Goal: Navigation & Orientation: Find specific page/section

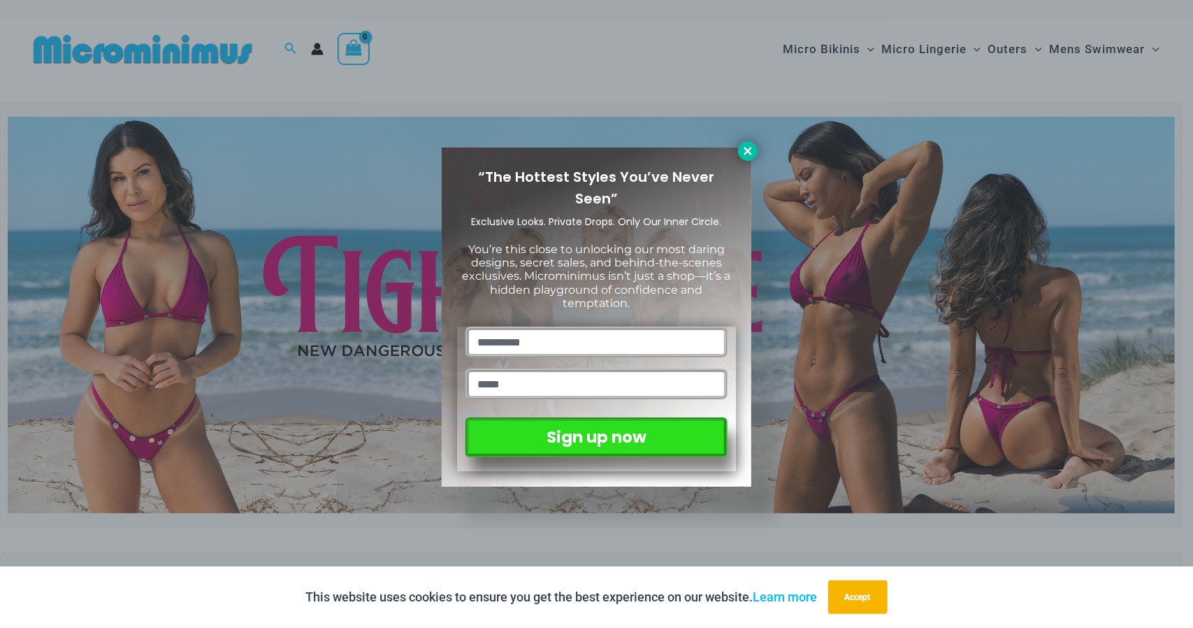
click at [753, 145] on icon at bounding box center [747, 151] width 13 height 13
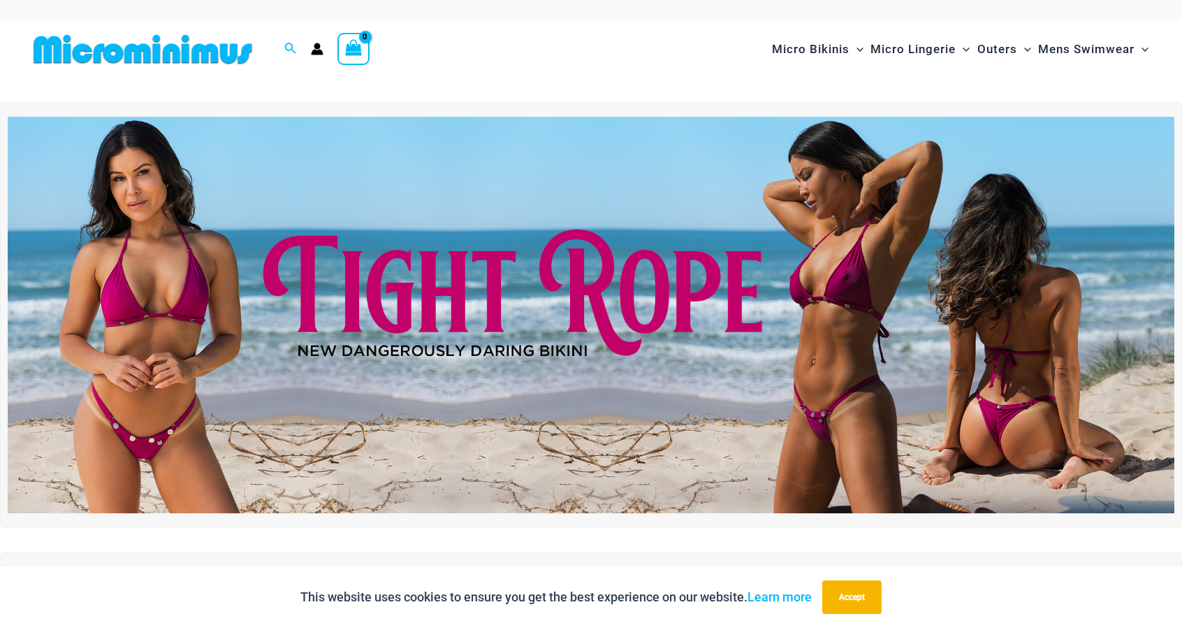
click at [526, 294] on img at bounding box center [591, 315] width 1167 height 397
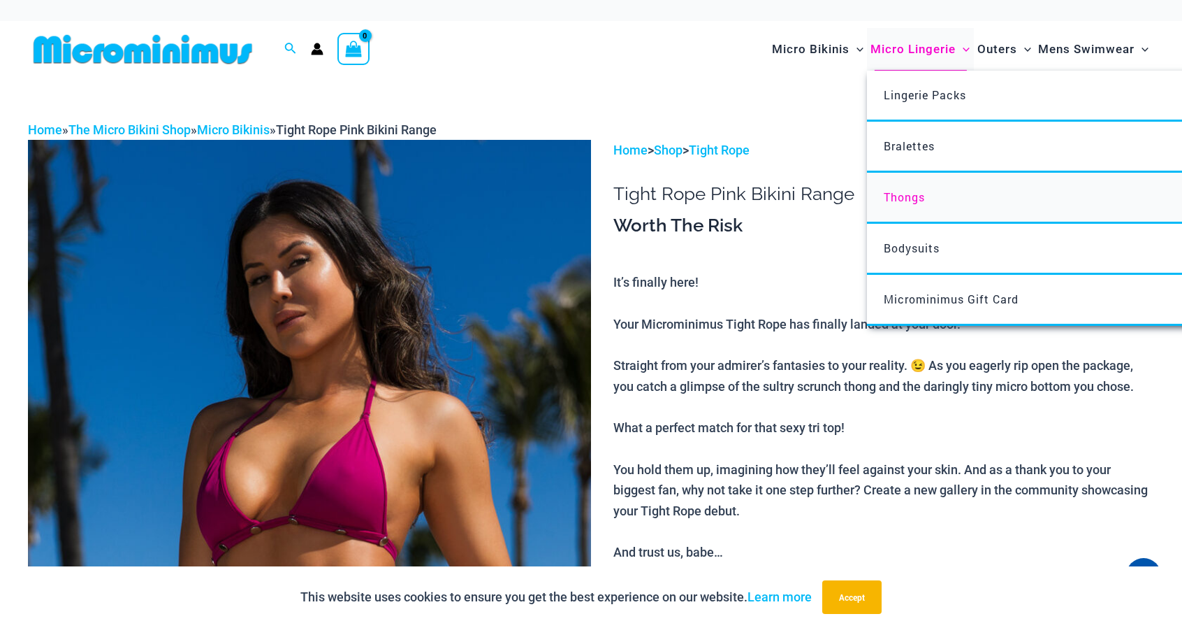
click at [908, 189] on span "Thongs" at bounding box center [904, 196] width 41 height 15
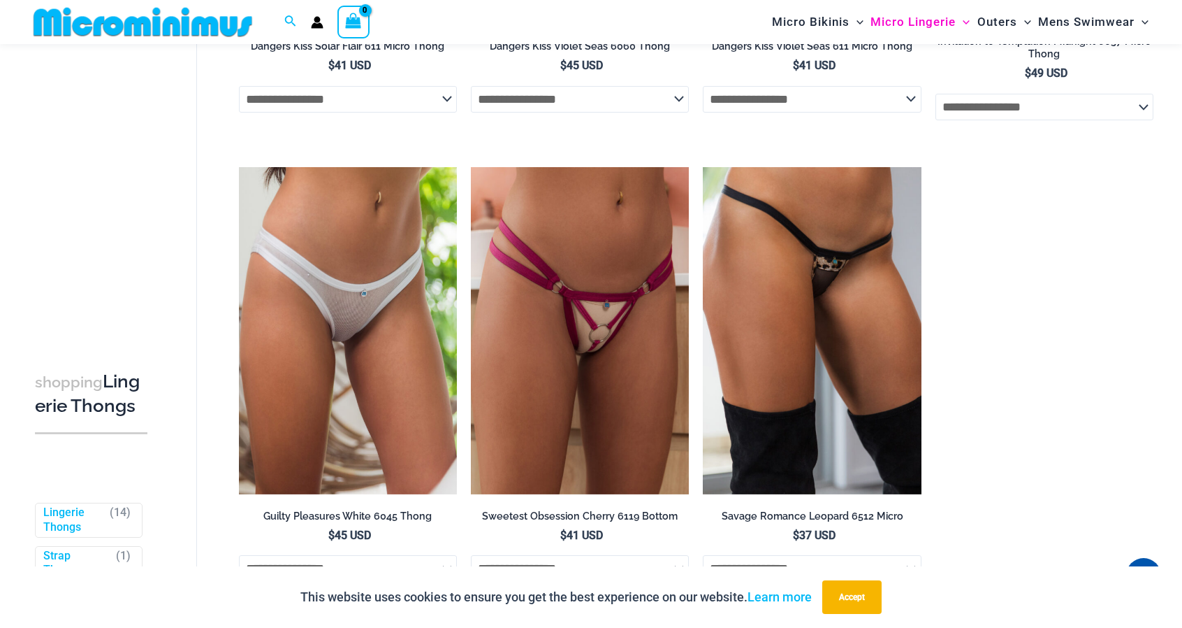
scroll to position [1377, 0]
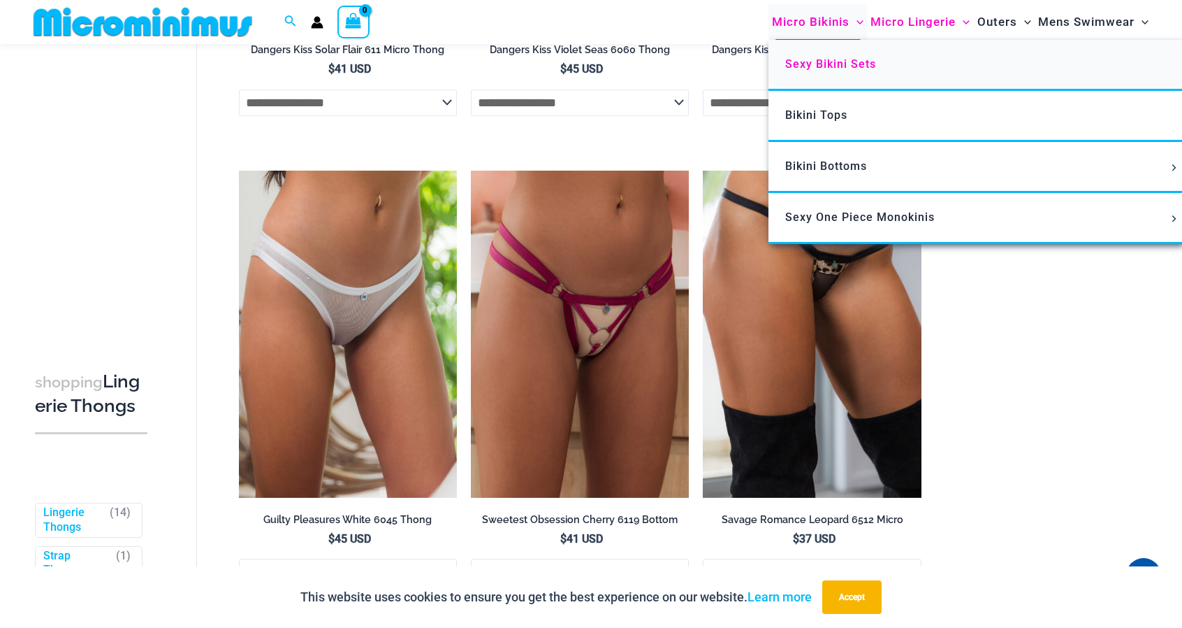
click at [846, 59] on span "Sexy Bikini Sets" at bounding box center [830, 63] width 91 height 13
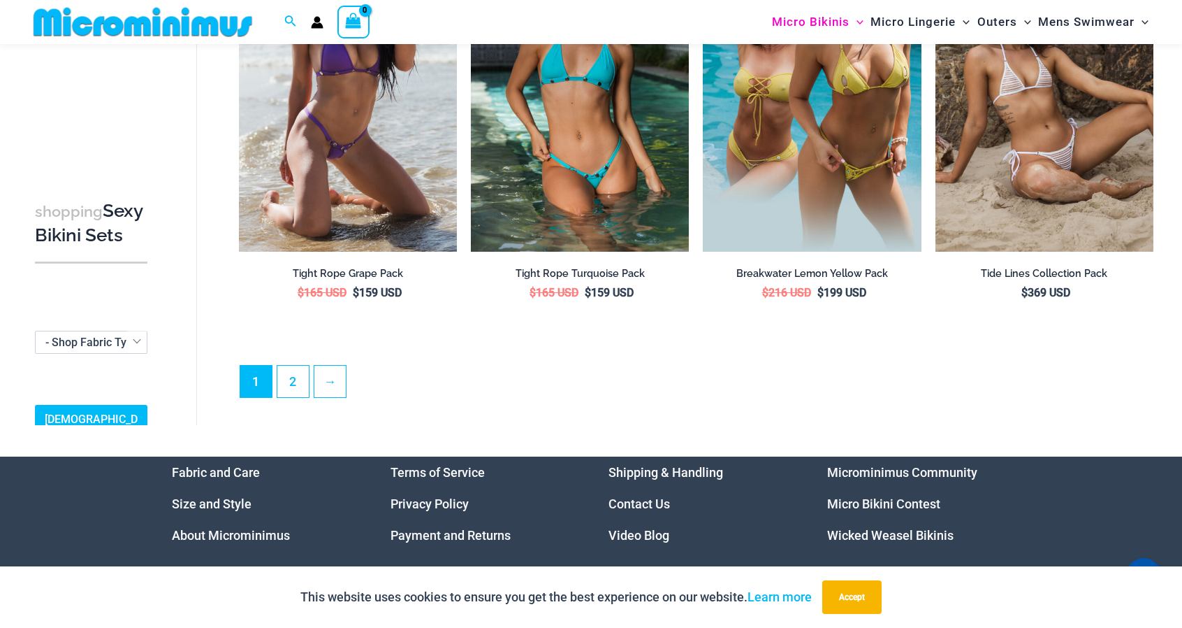
scroll to position [3270, 0]
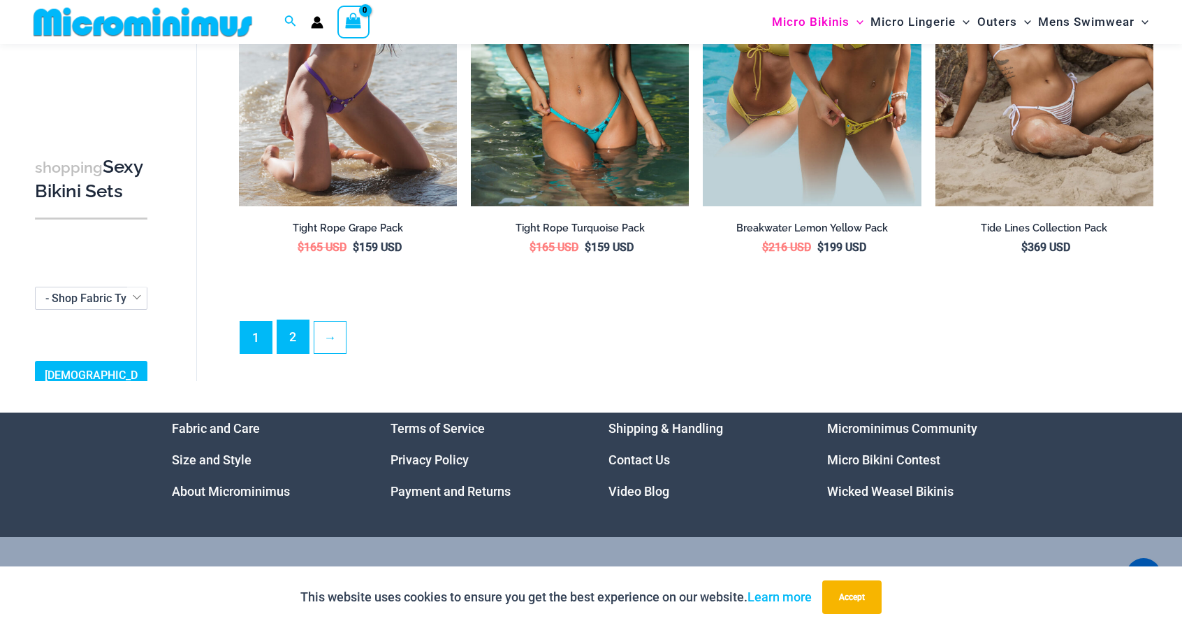
click at [285, 338] on link "2" at bounding box center [292, 336] width 31 height 33
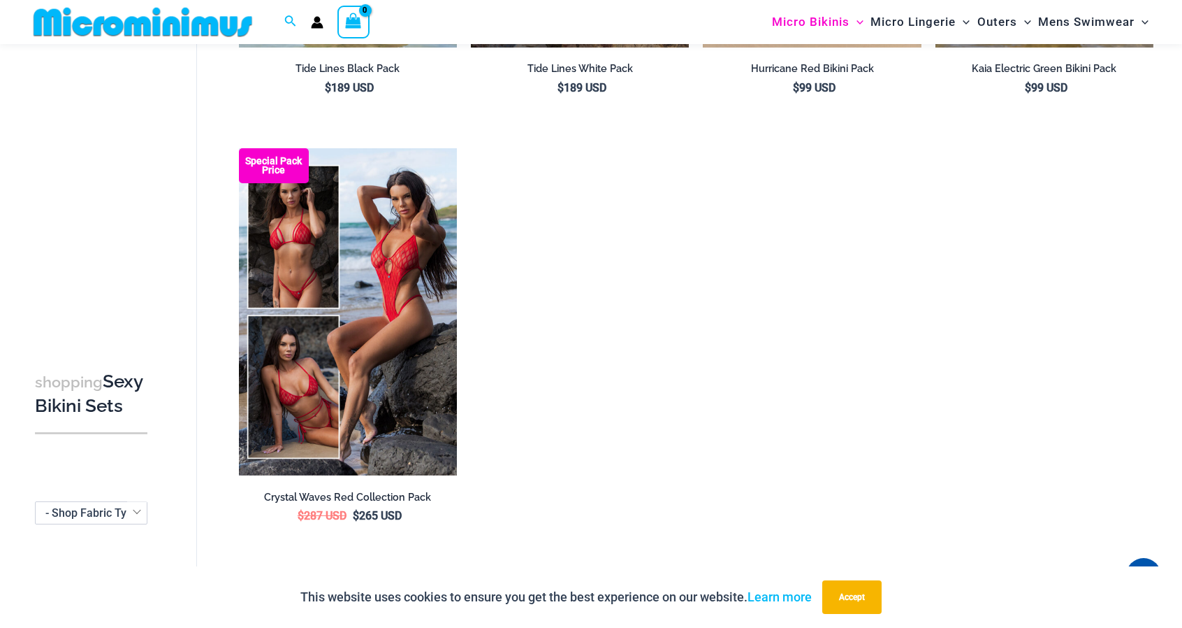
scroll to position [475, 0]
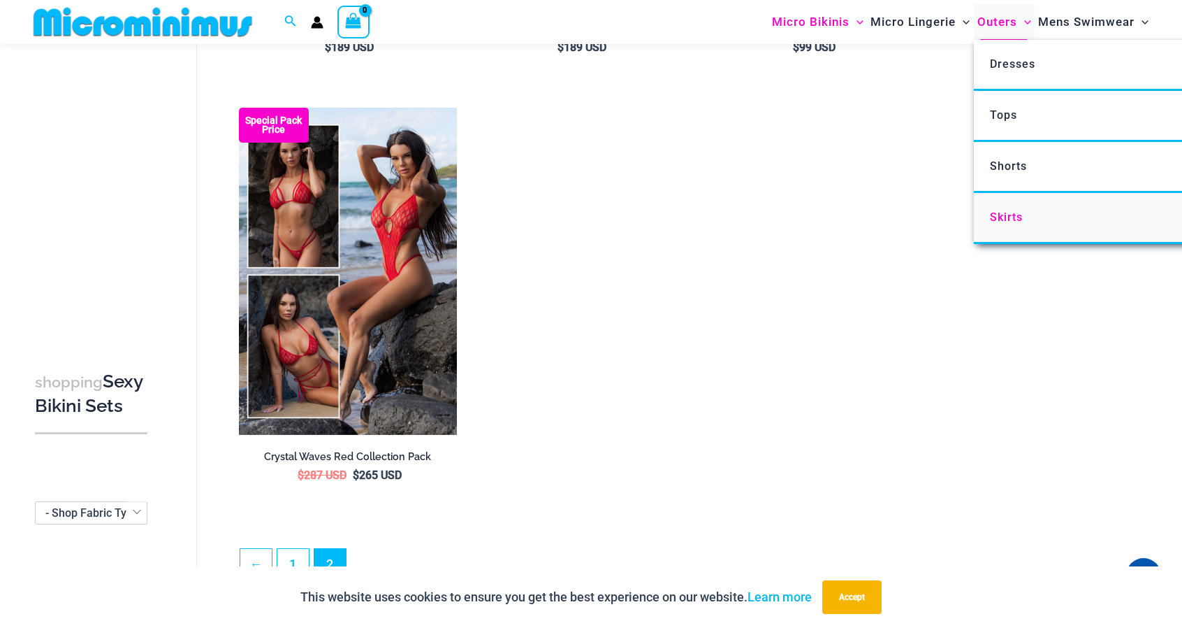
click at [1002, 215] on span "Skirts" at bounding box center [1006, 216] width 33 height 13
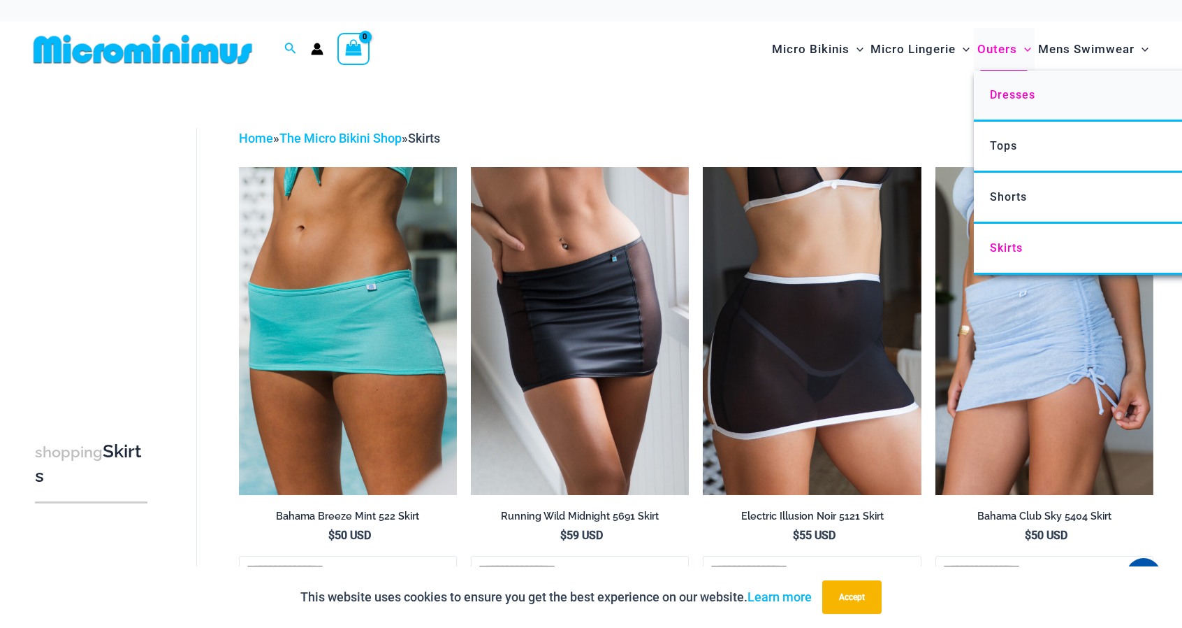
click at [1009, 94] on span "Dresses" at bounding box center [1012, 94] width 45 height 13
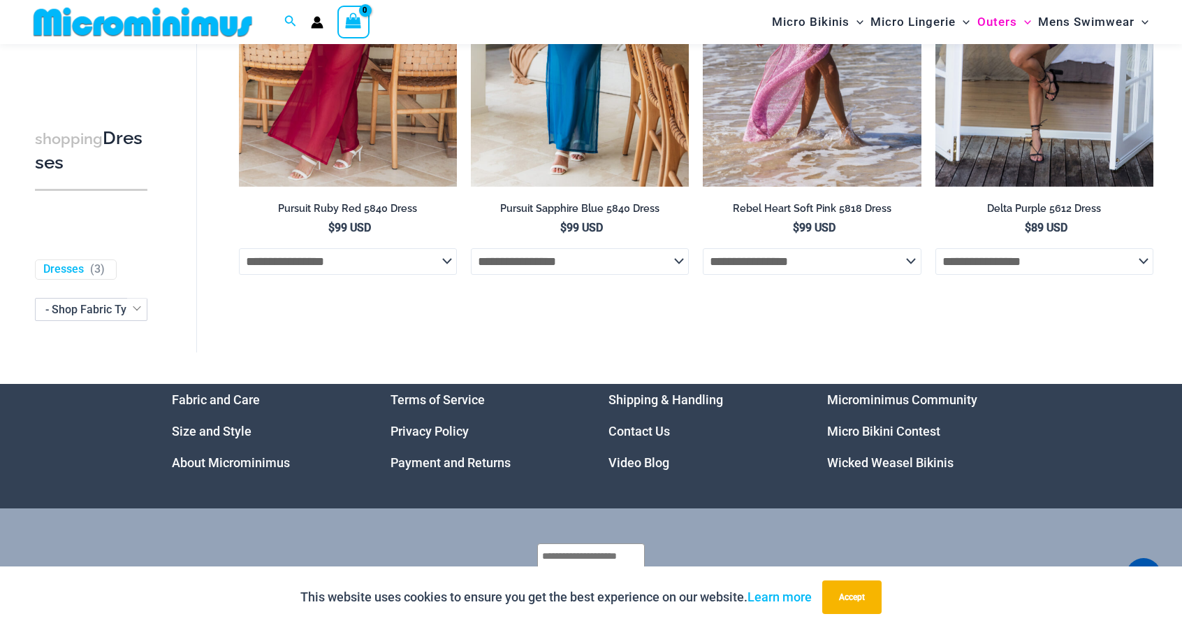
scroll to position [1286, 0]
